Goal: Find specific page/section: Find specific page/section

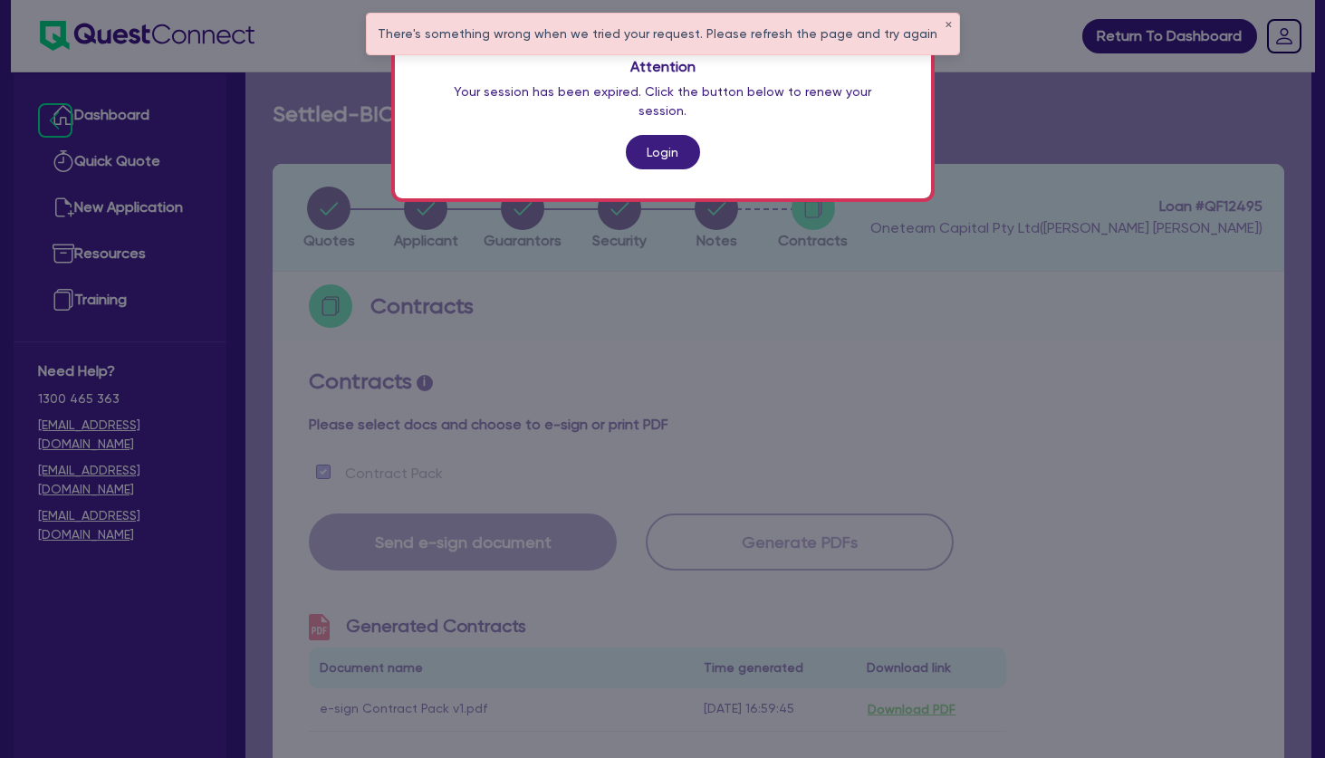
scroll to position [435, 0]
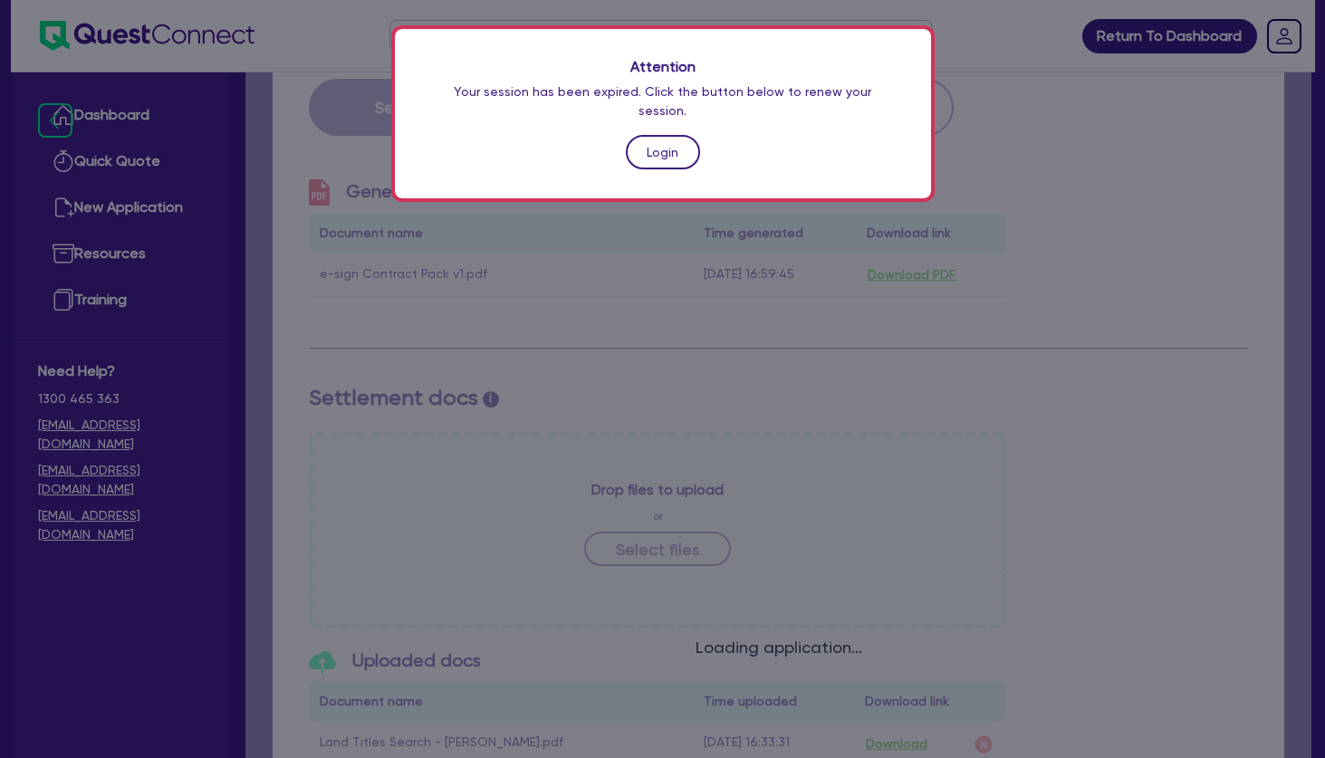
click at [650, 135] on link "Login" at bounding box center [663, 152] width 74 height 34
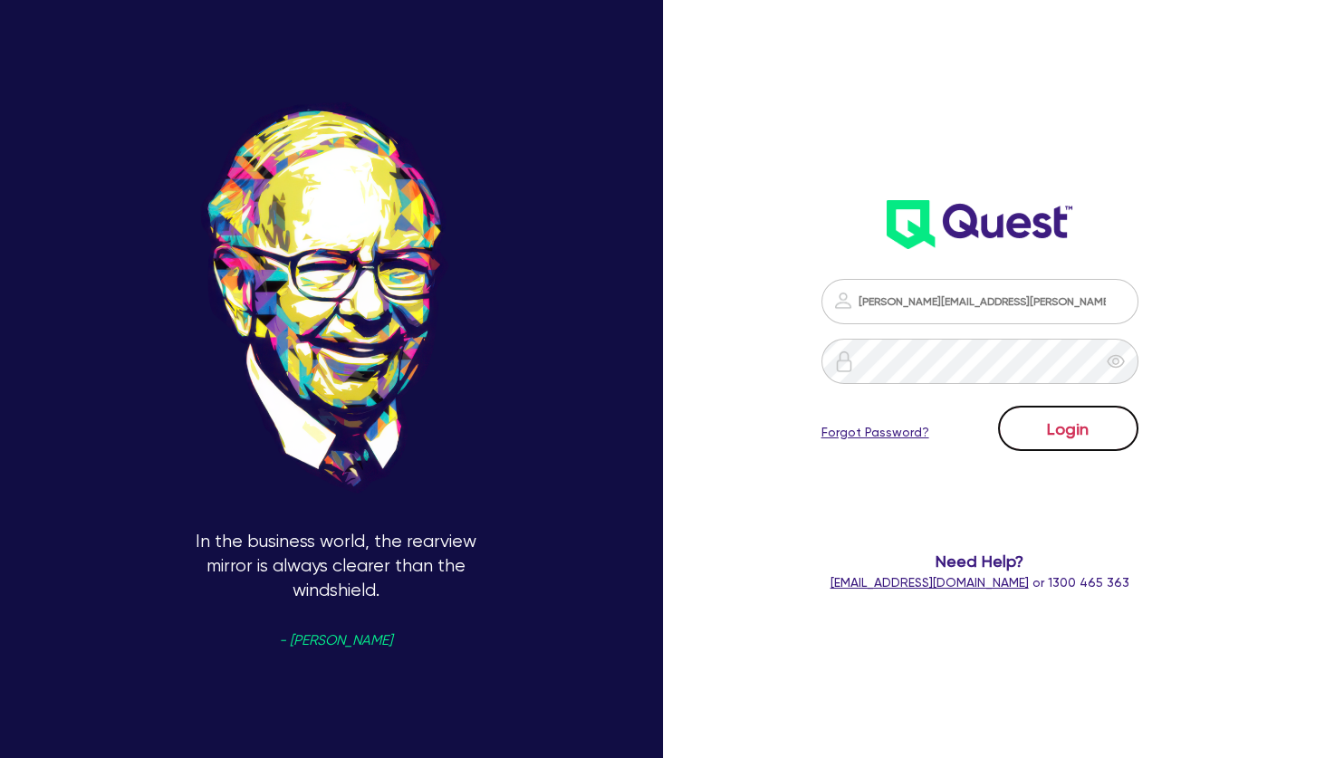
click at [1051, 434] on button "Login" at bounding box center [1068, 428] width 140 height 45
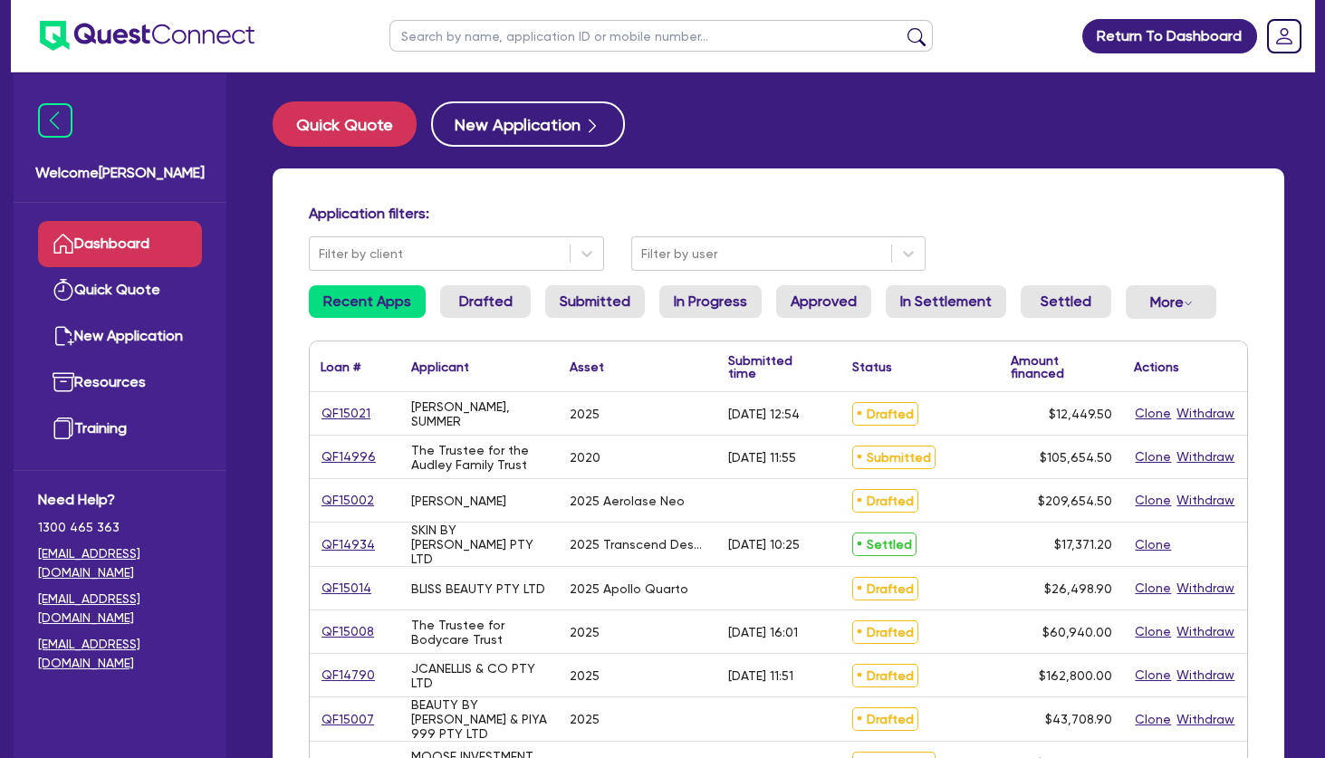
click at [573, 30] on input "text" at bounding box center [660, 36] width 543 height 32
type input "sp"
click at [902, 27] on button "submit" at bounding box center [916, 39] width 29 height 25
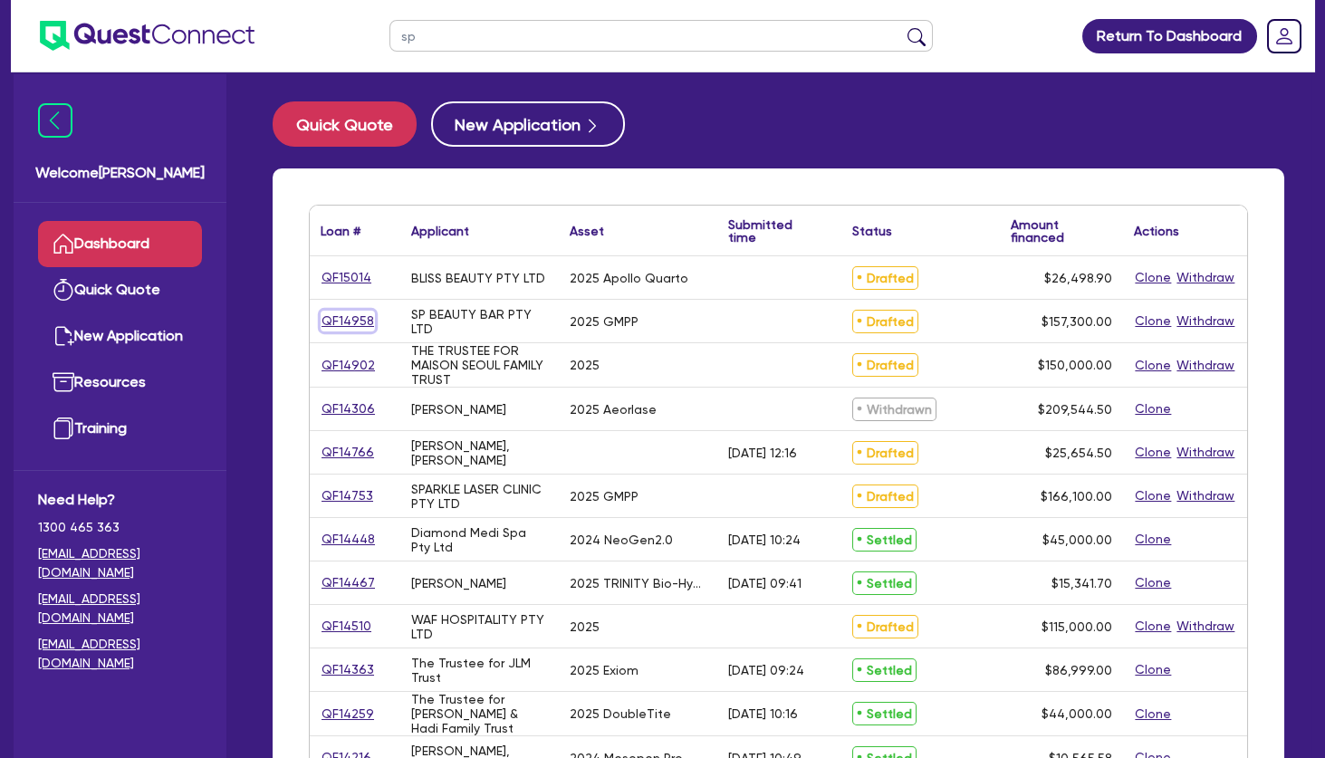
click at [363, 316] on link "QF14958" at bounding box center [348, 321] width 54 height 21
select select "TERTIARY_ASSETS"
select select "BEAUTY_EQUIPMENT"
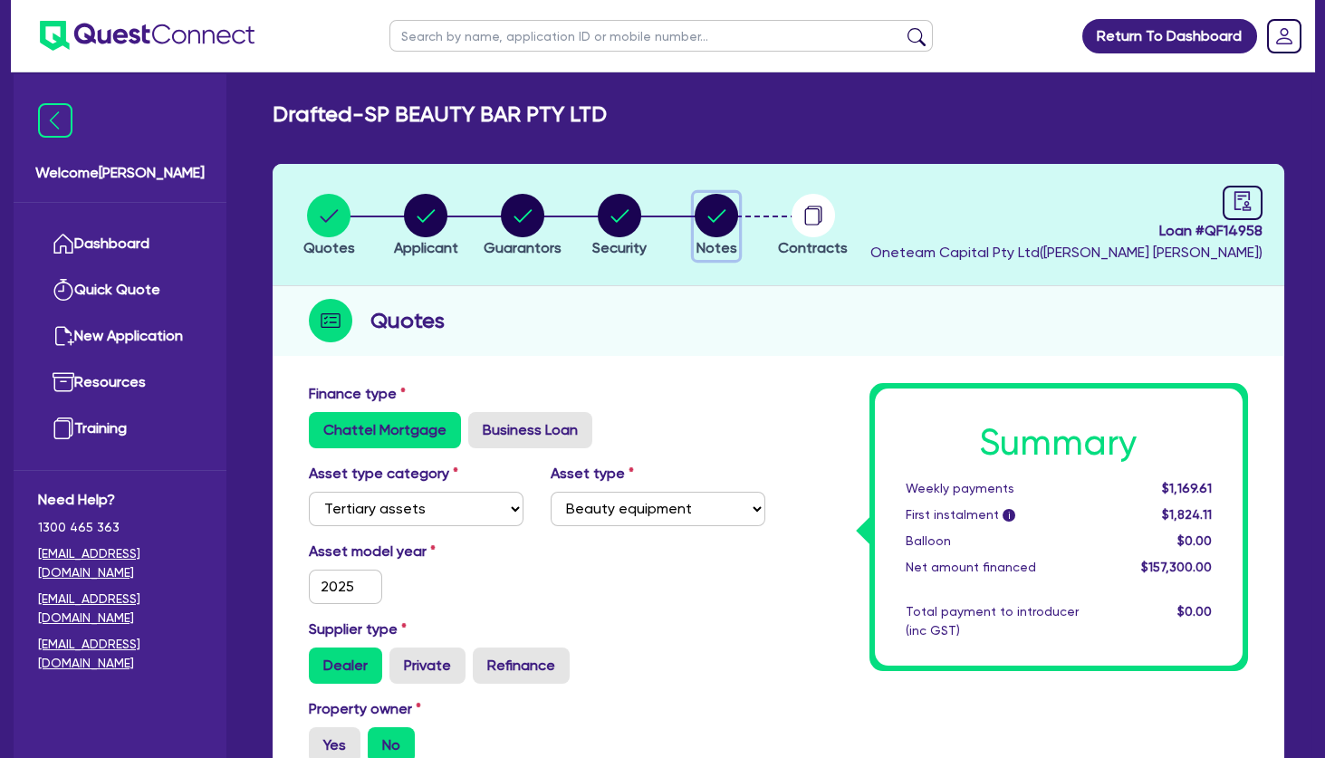
click at [717, 216] on icon "button" at bounding box center [717, 215] width 18 height 13
select select "Other"
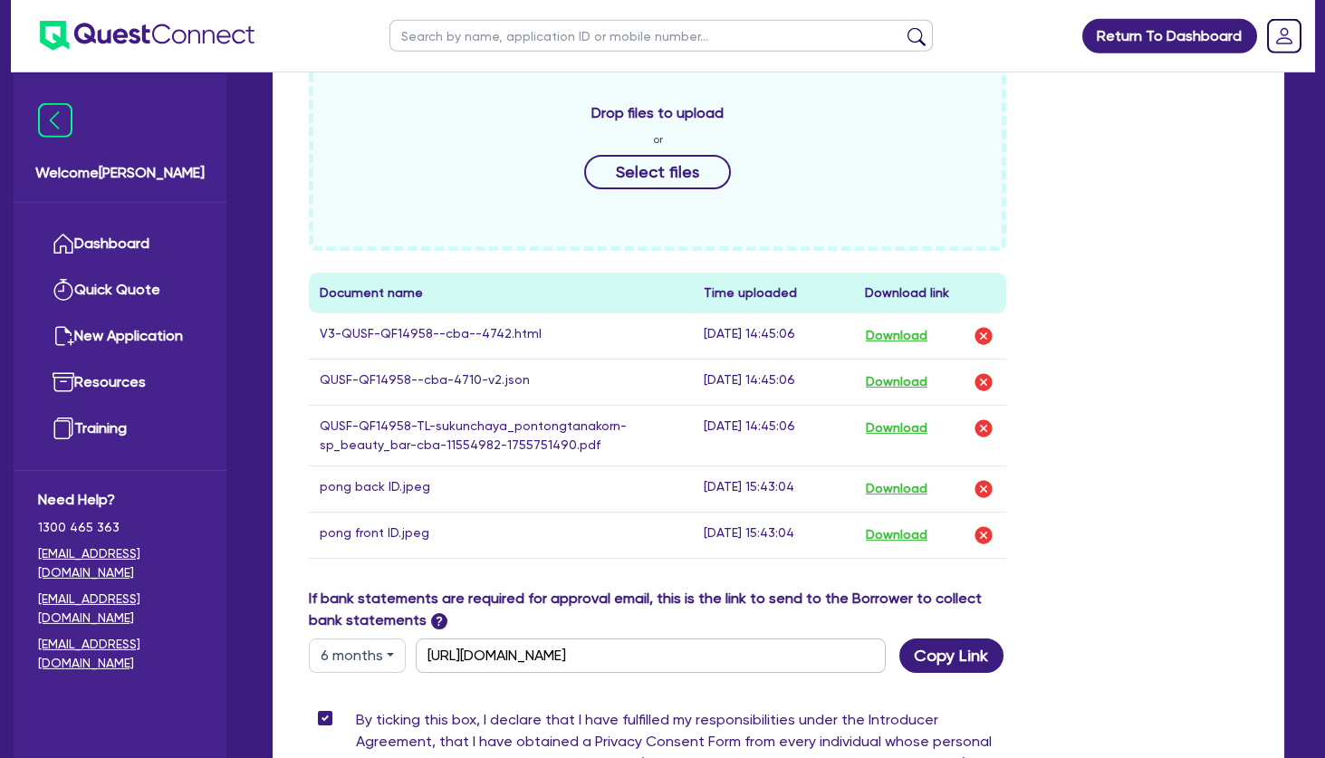
scroll to position [898, 0]
click at [909, 329] on button "Download" at bounding box center [896, 335] width 63 height 24
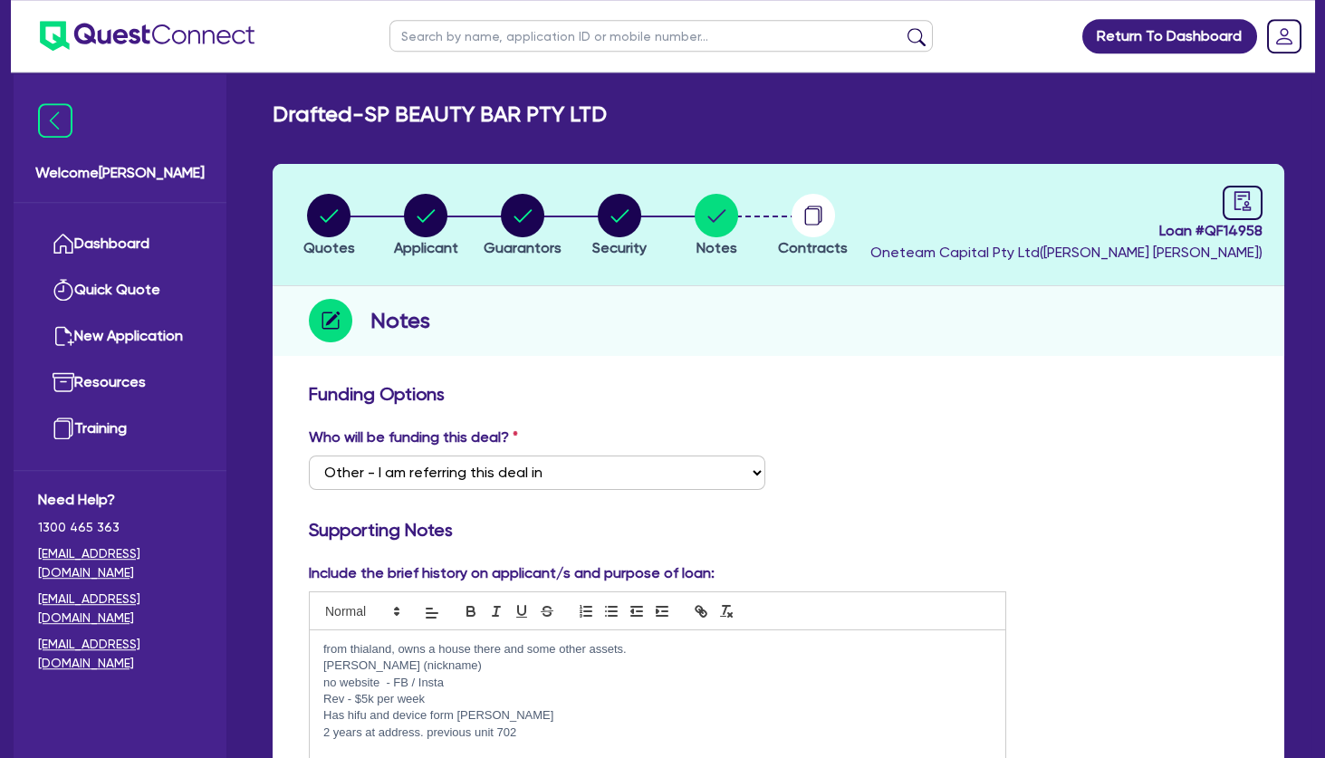
scroll to position [0, 0]
